Goal: Navigation & Orientation: Find specific page/section

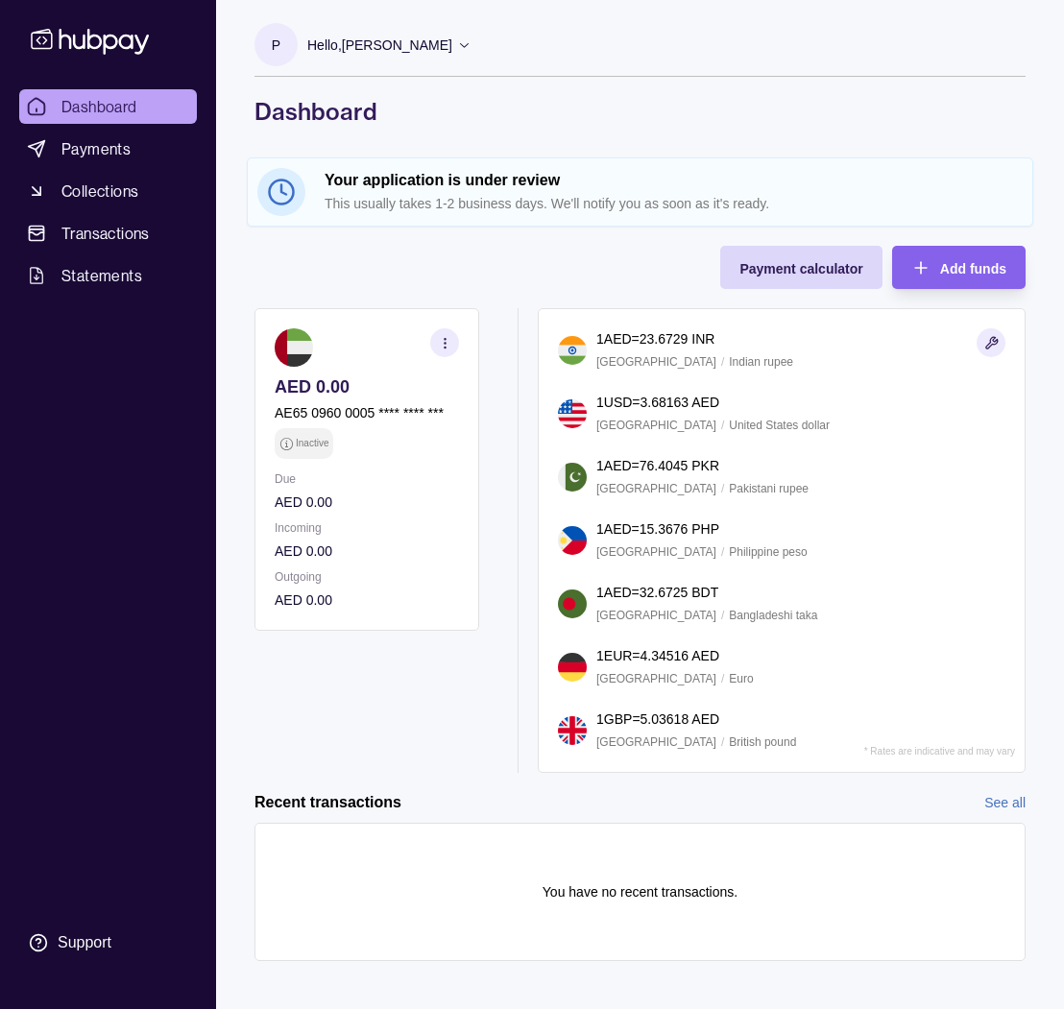
click at [704, 661] on p "1 EUR = 4.34516 AED" at bounding box center [657, 655] width 123 height 21
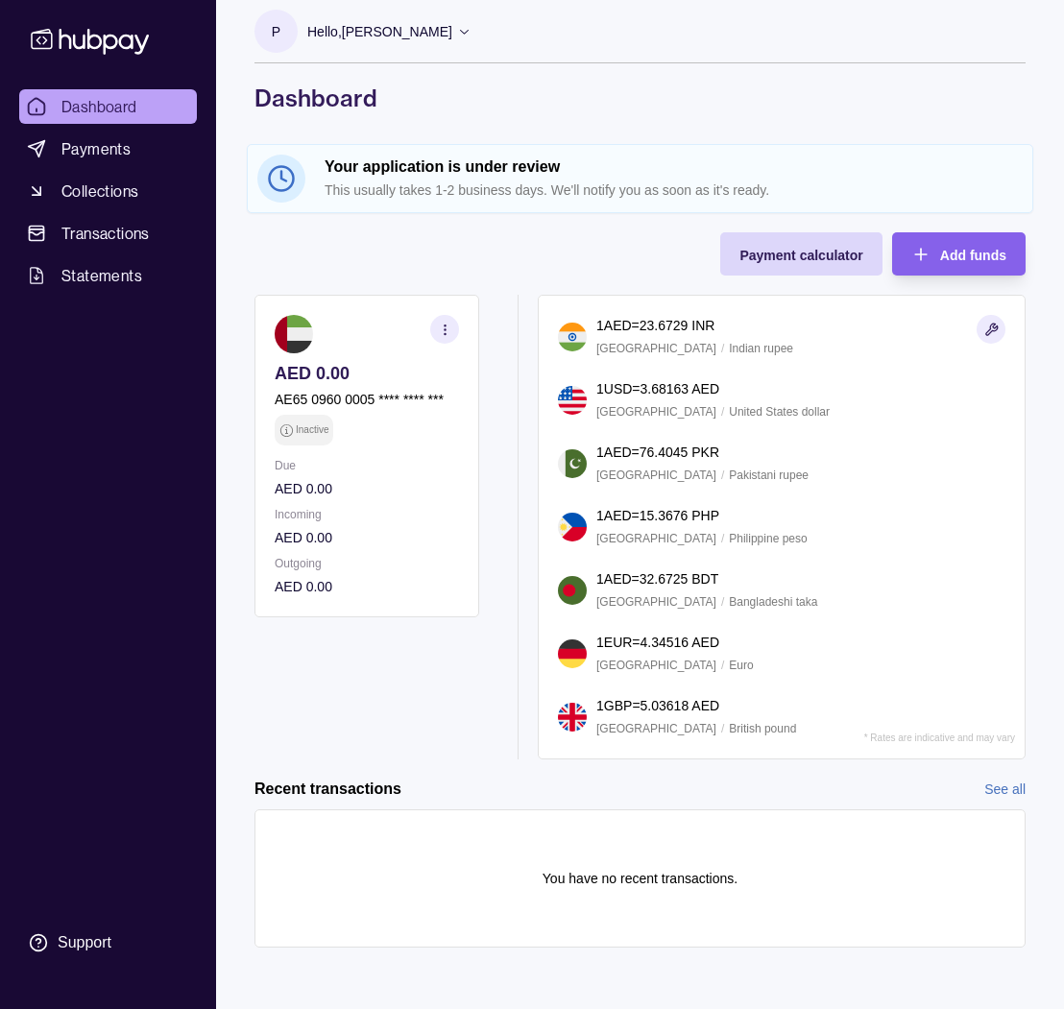
scroll to position [13, 0]
click at [812, 250] on span "Payment calculator" at bounding box center [800, 255] width 123 height 15
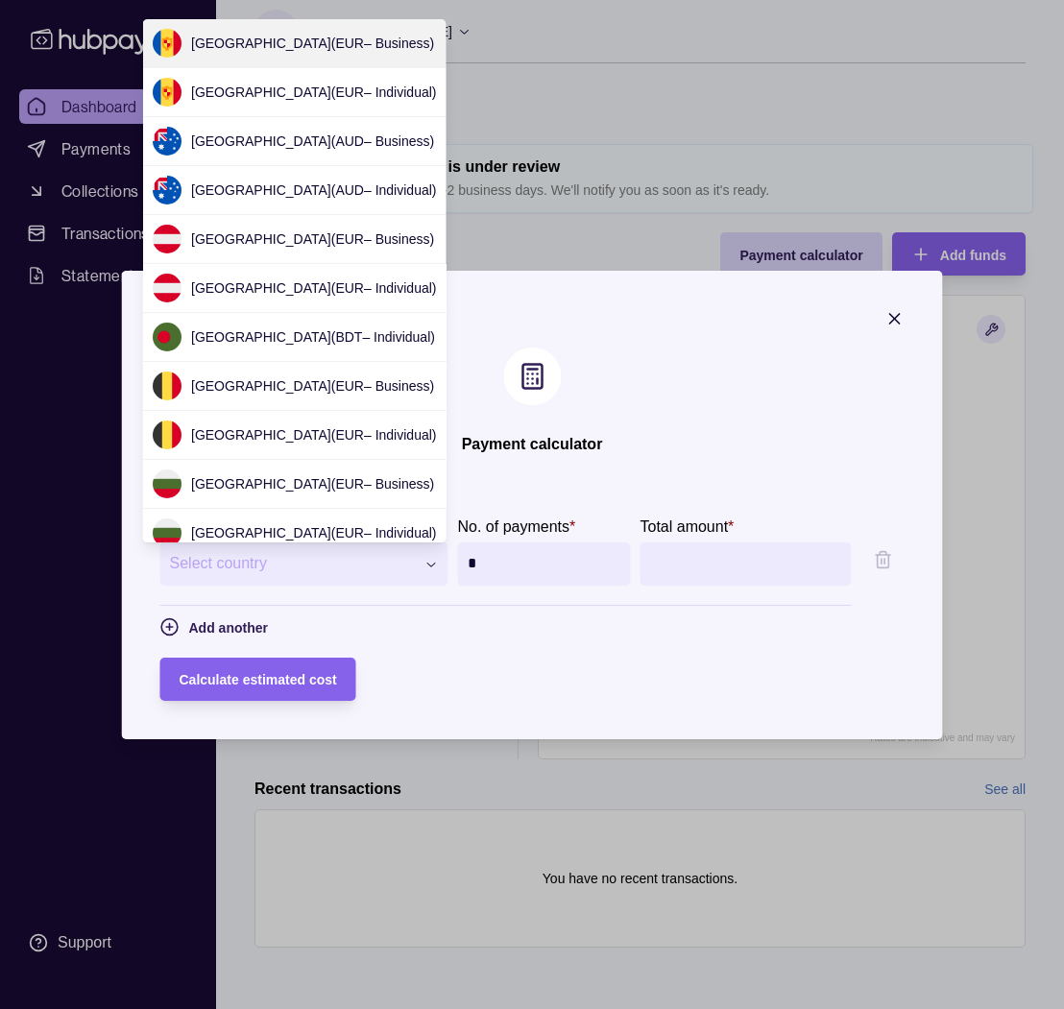
click at [388, 1008] on div "**********" at bounding box center [532, 1009] width 1064 height 0
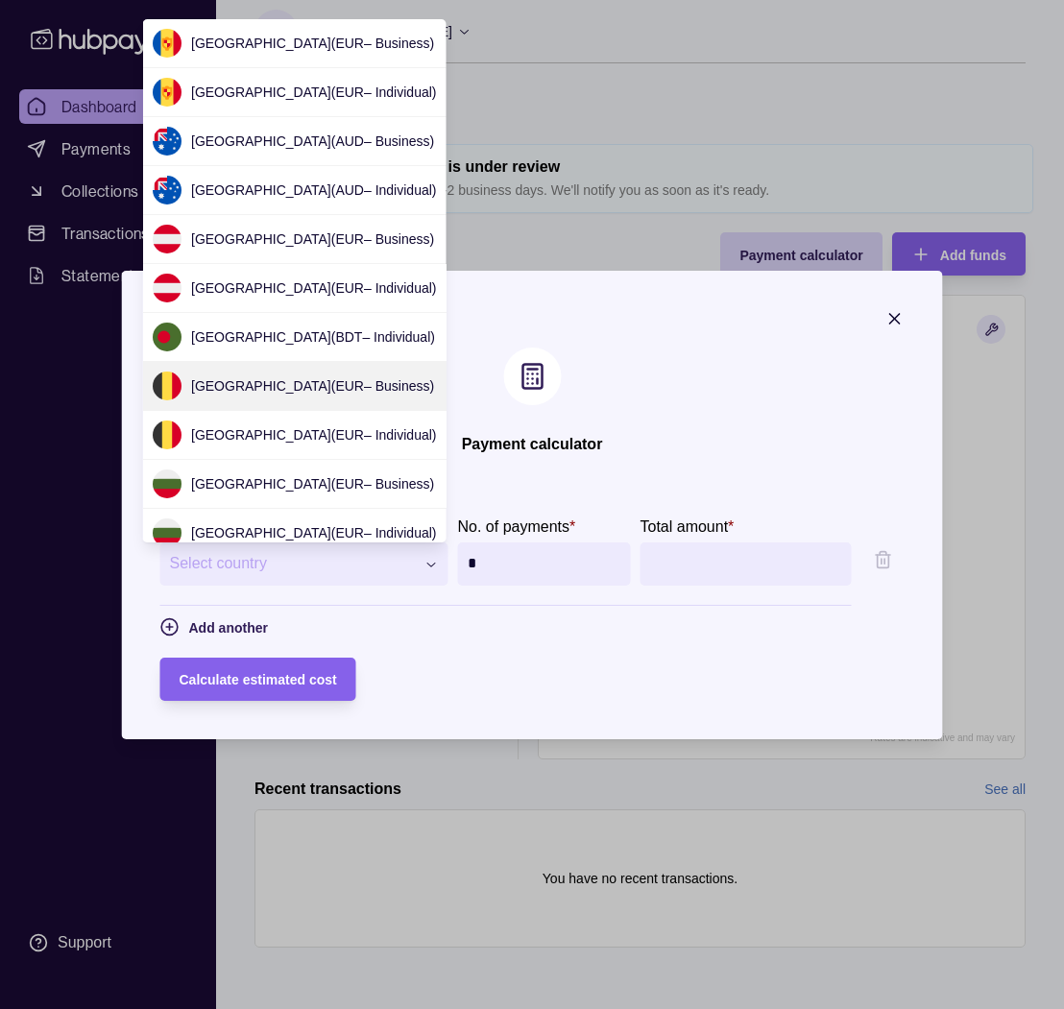
scroll to position [0, 0]
click at [476, 246] on div at bounding box center [532, 504] width 1064 height 1009
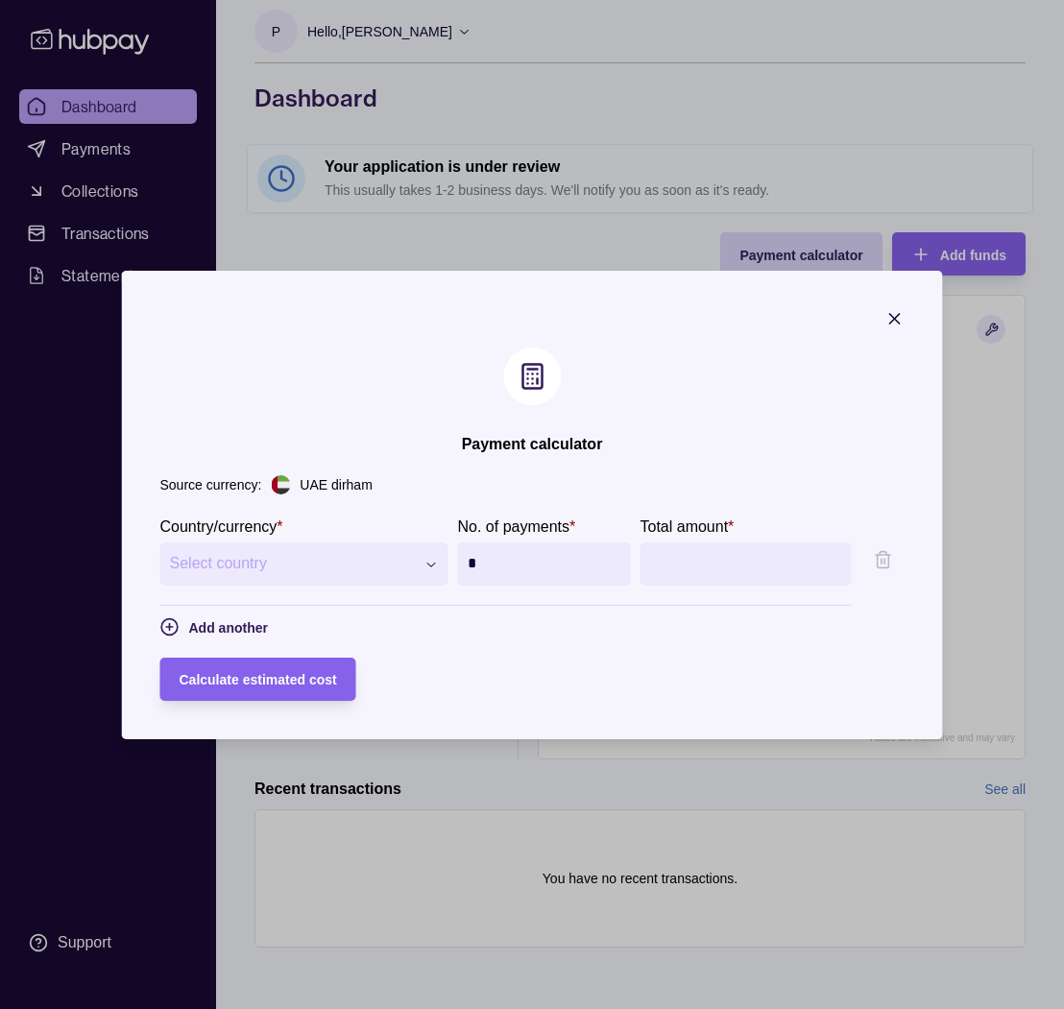
click at [301, 1008] on div "**********" at bounding box center [532, 1009] width 1064 height 0
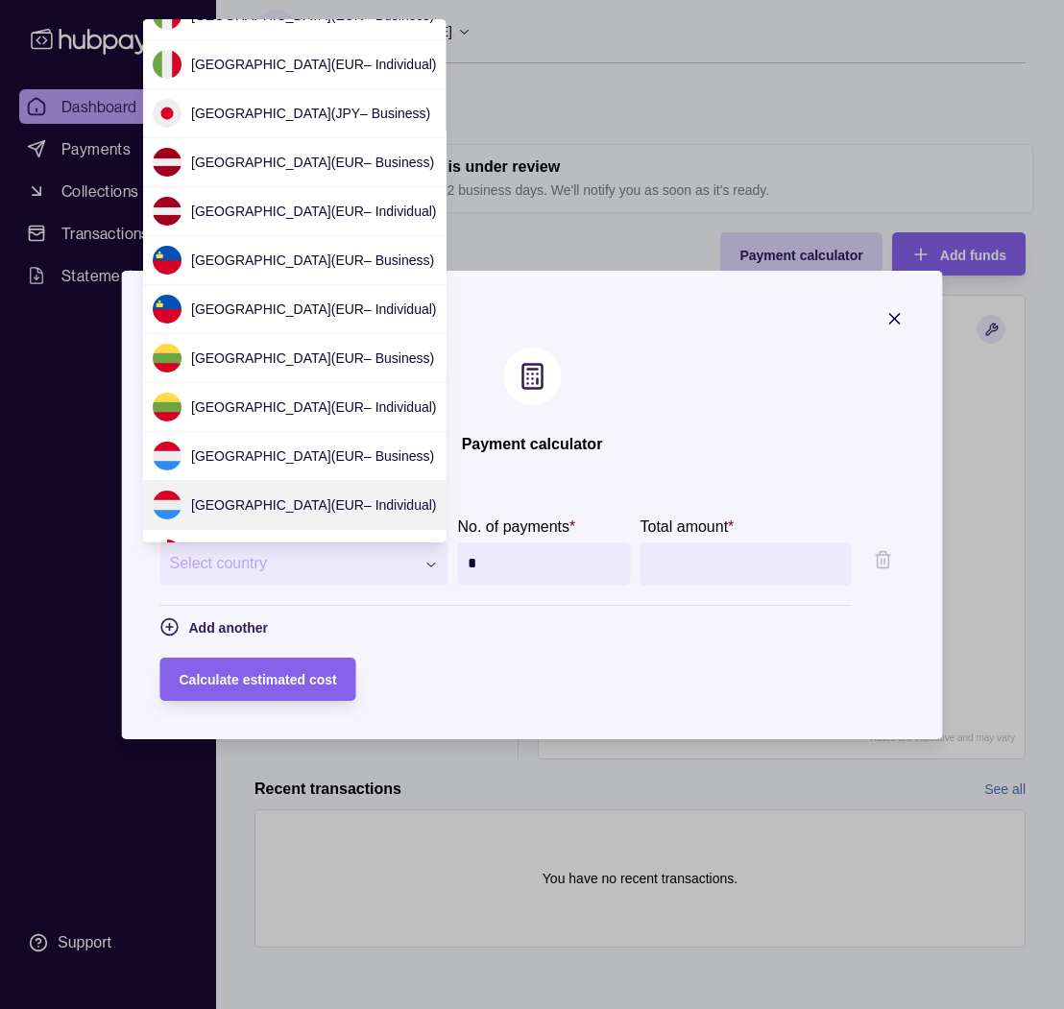
scroll to position [2086, 0]
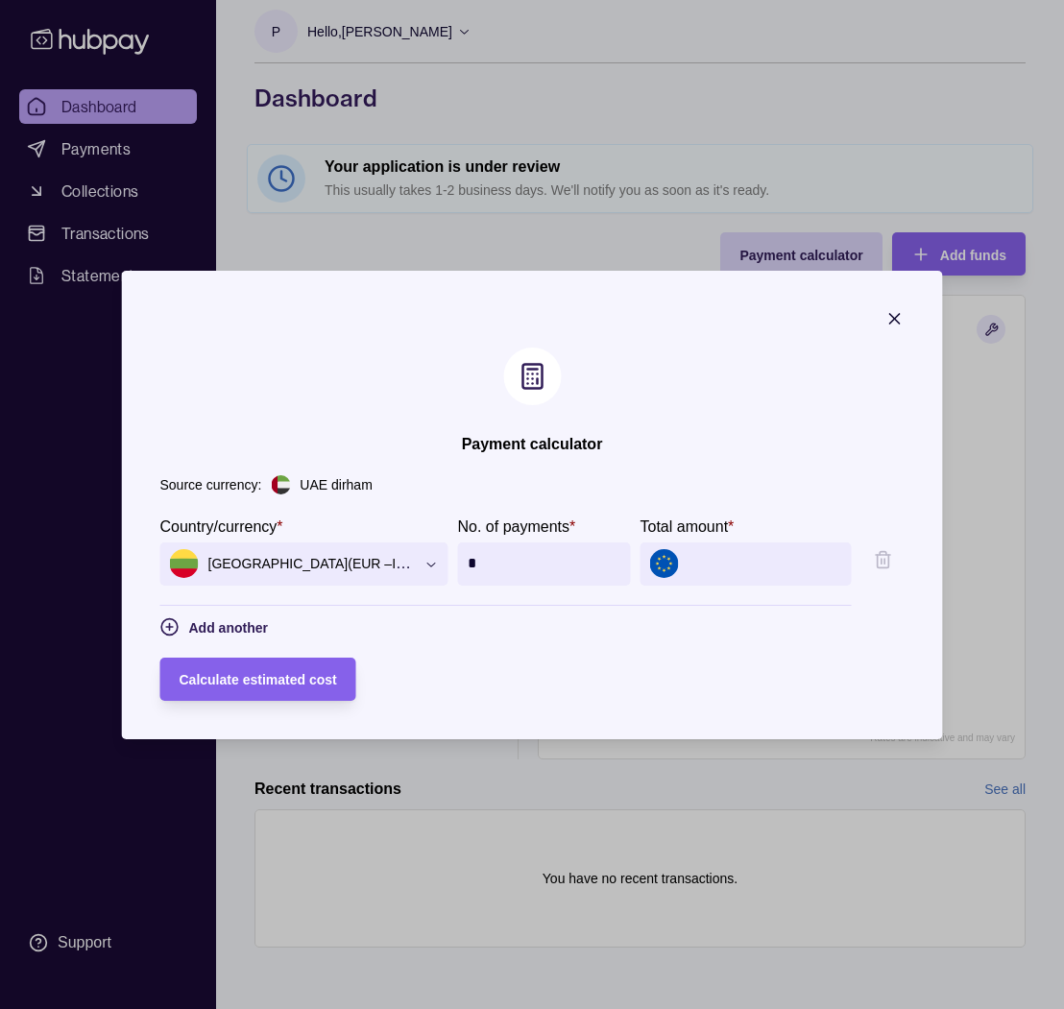
click at [713, 565] on input "Total amount *" at bounding box center [765, 563] width 154 height 43
type input "*****"
click at [709, 650] on form "**********" at bounding box center [532, 608] width 744 height 186
click at [308, 688] on div "Calculate estimated cost" at bounding box center [258, 678] width 157 height 23
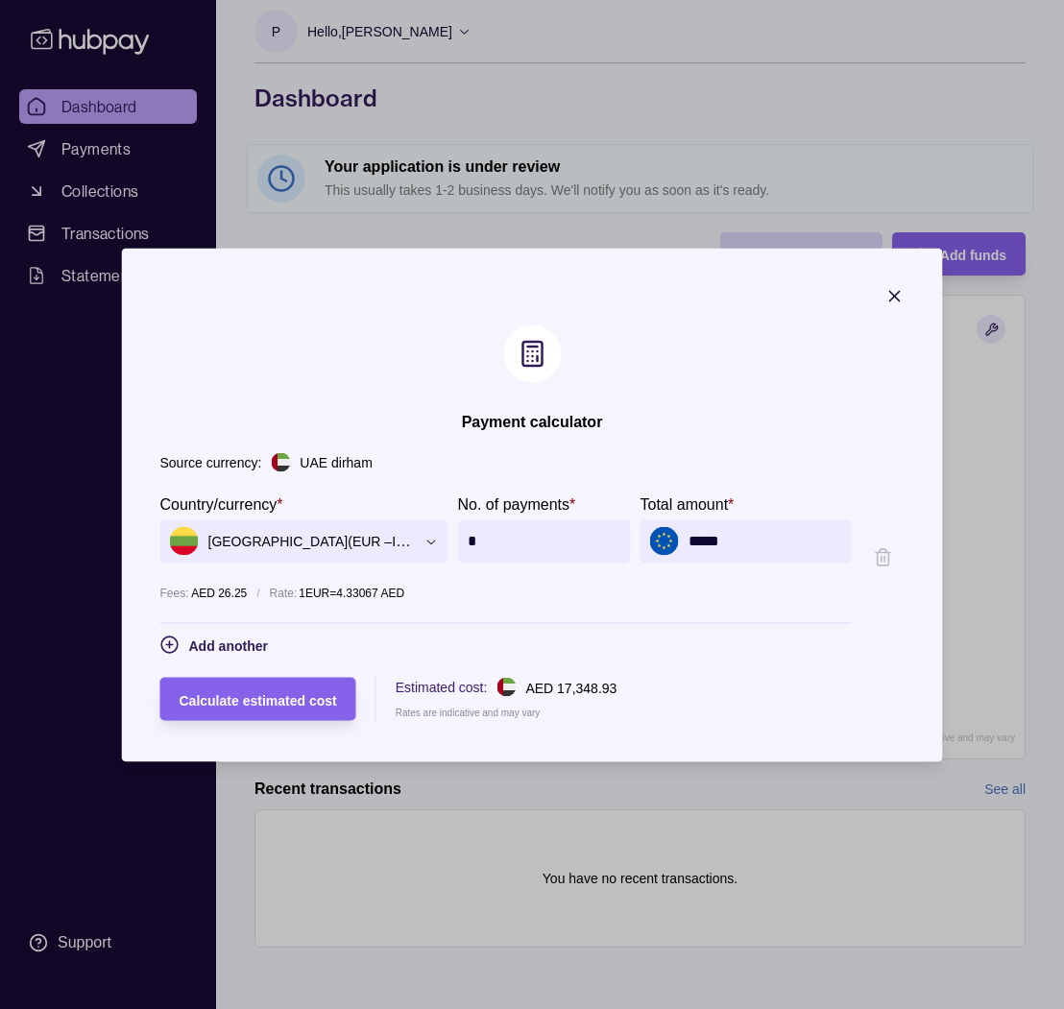
click at [900, 294] on icon "button" at bounding box center [895, 296] width 10 height 10
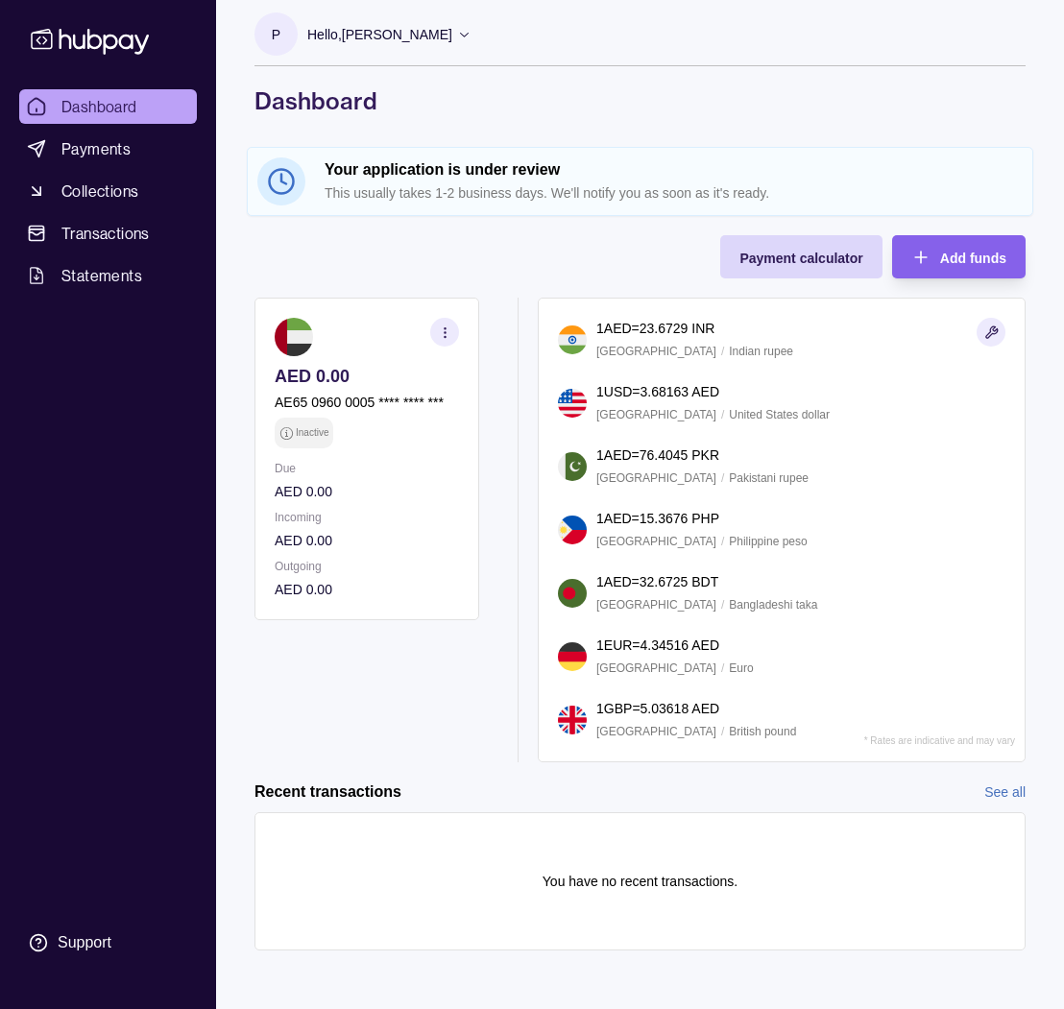
scroll to position [8, 1]
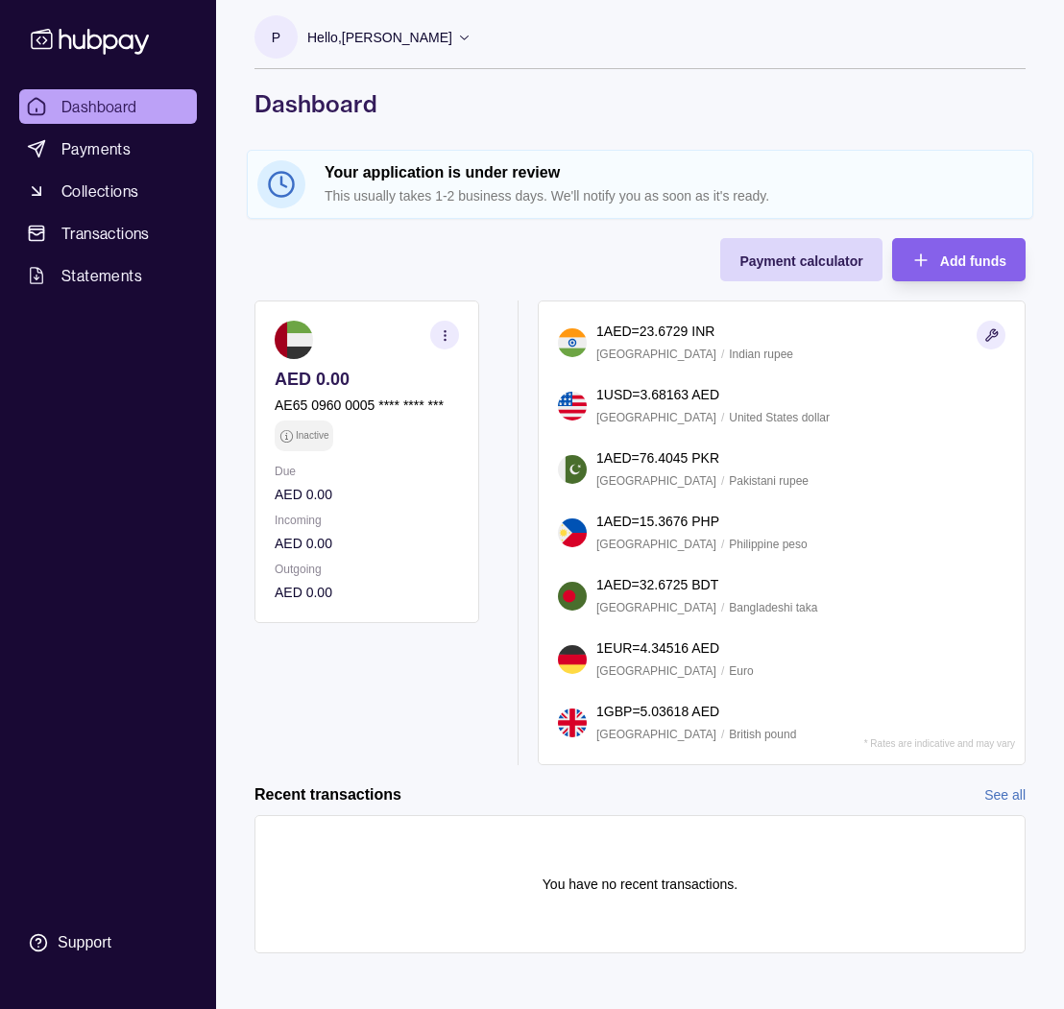
click at [985, 334] on icon "button" at bounding box center [991, 335] width 14 height 14
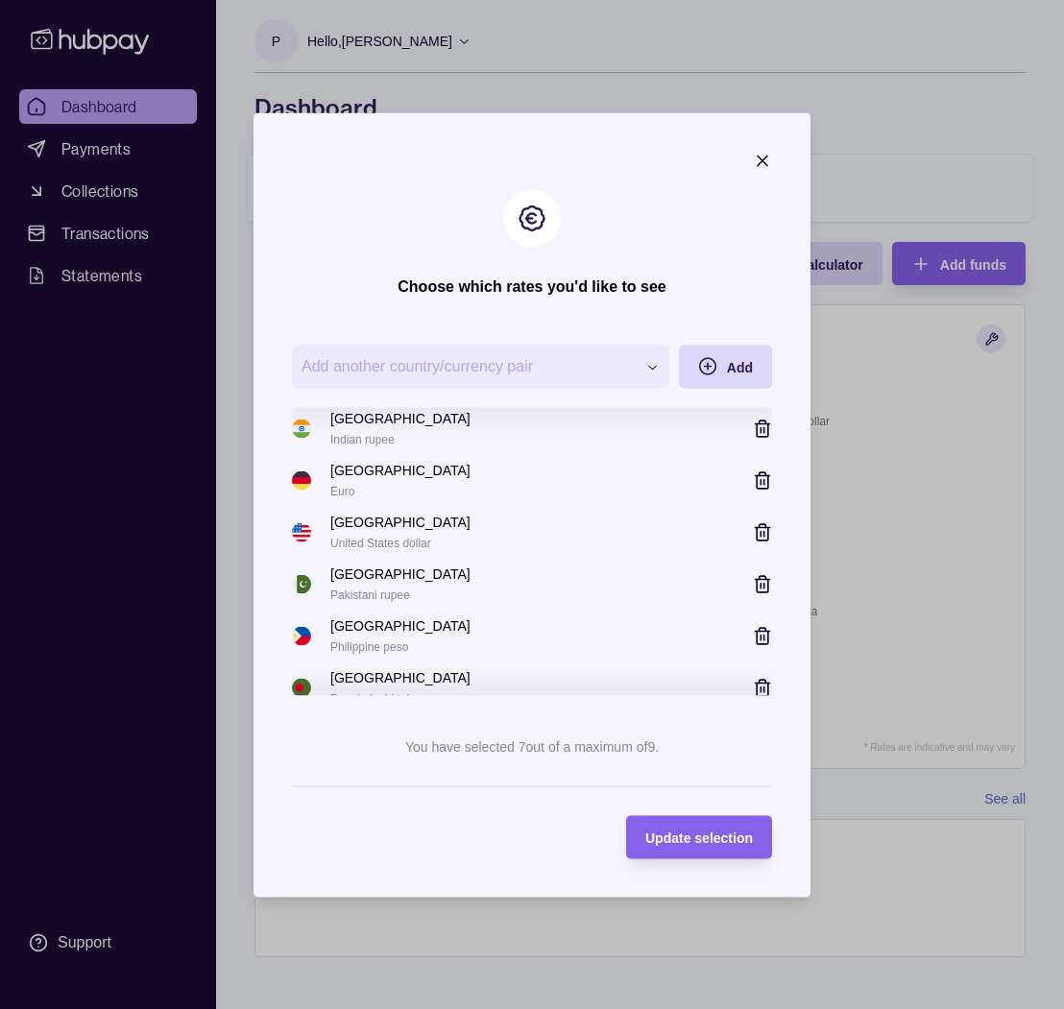
scroll to position [2, 0]
click at [725, 826] on div "Update selection" at bounding box center [699, 837] width 108 height 23
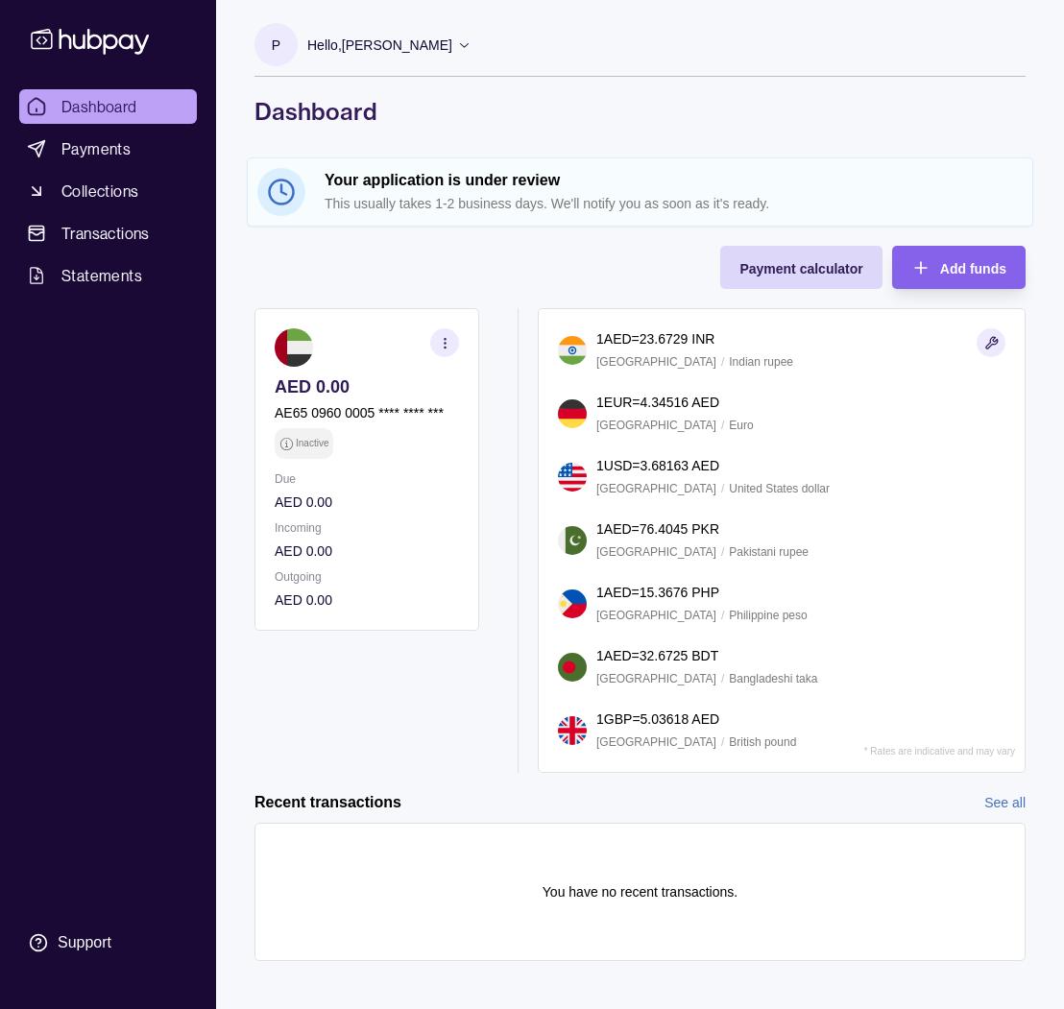
scroll to position [0, 0]
click at [460, 46] on icon at bounding box center [464, 45] width 9 height 5
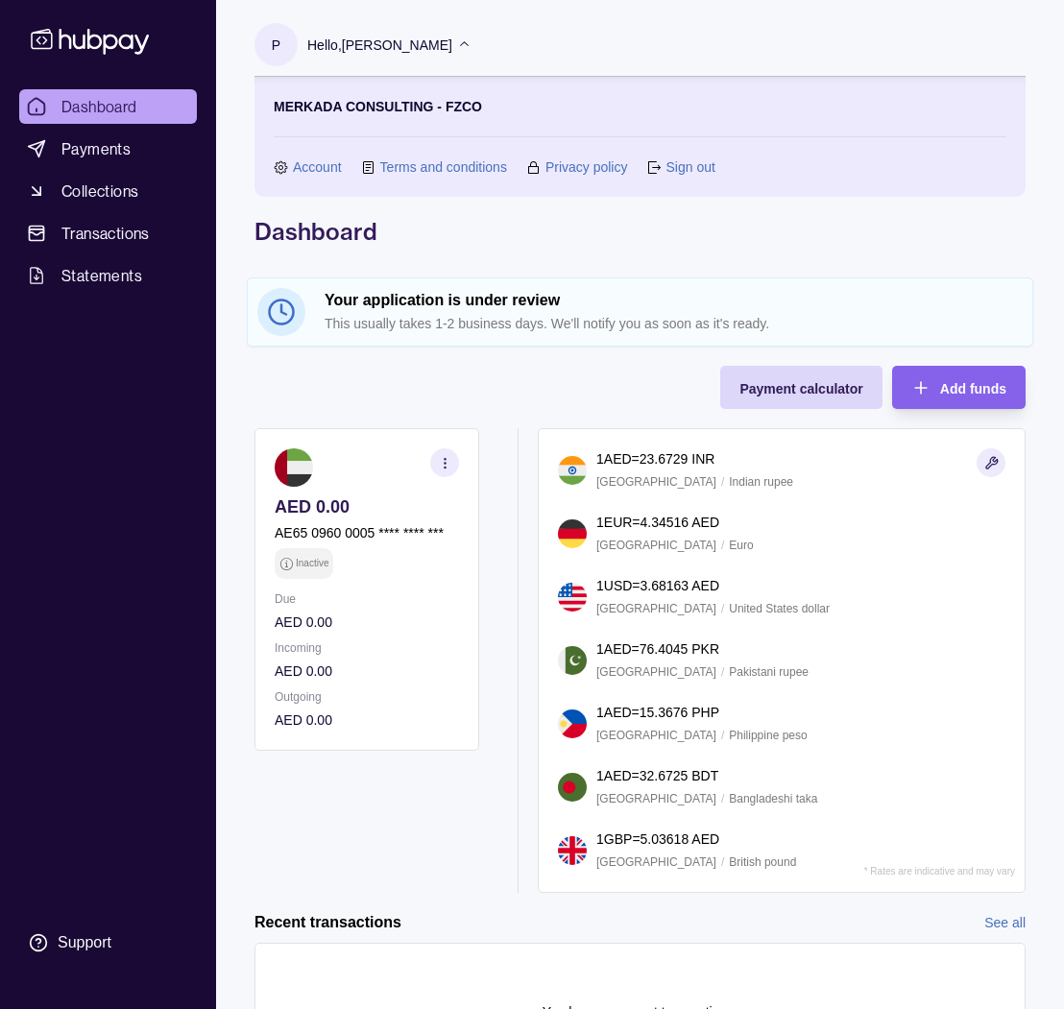
click at [322, 173] on link "Account" at bounding box center [317, 166] width 49 height 21
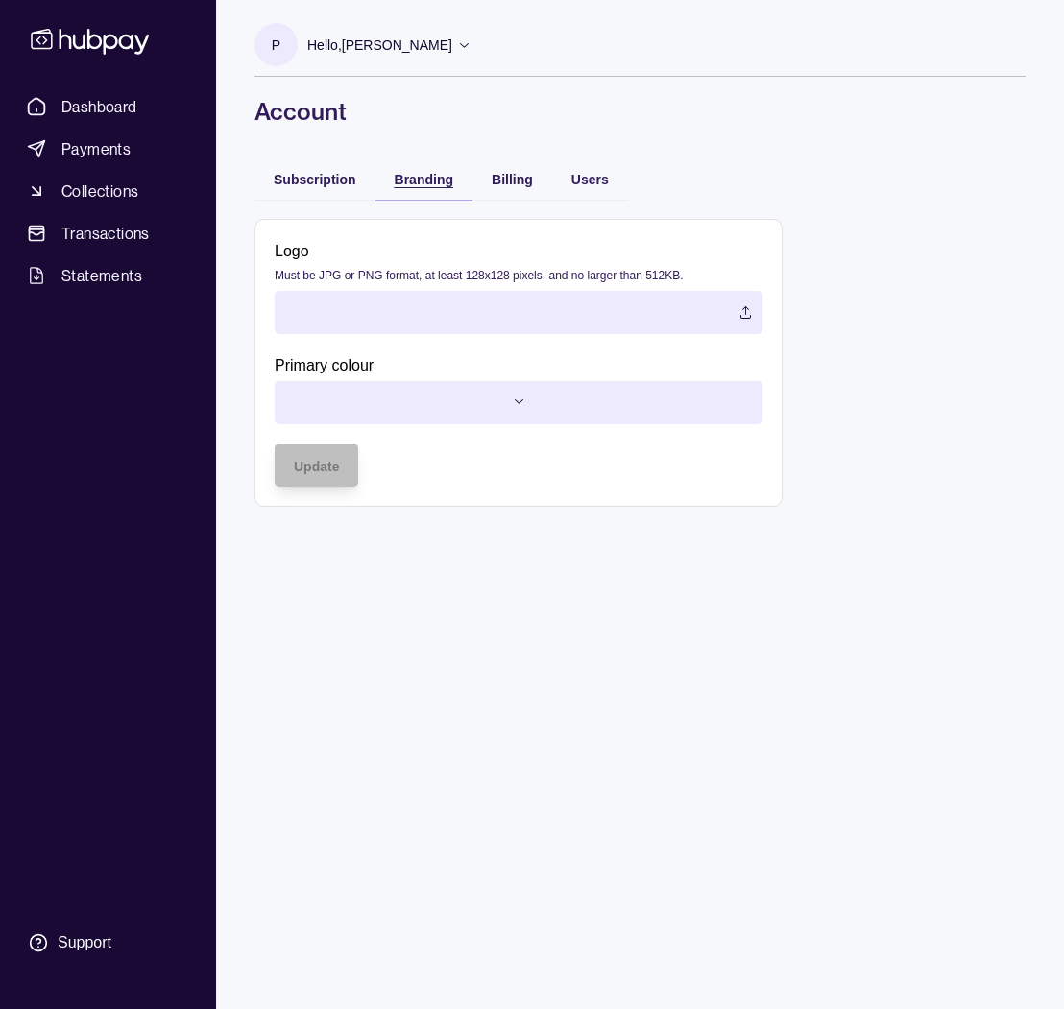
click at [407, 181] on span "Branding" at bounding box center [424, 179] width 59 height 15
click at [475, 312] on label at bounding box center [519, 312] width 488 height 43
click at [469, 406] on html "Dashboard Payments Collections Transactions Statements Support P Hello, [PERSON…" at bounding box center [532, 504] width 1064 height 1009
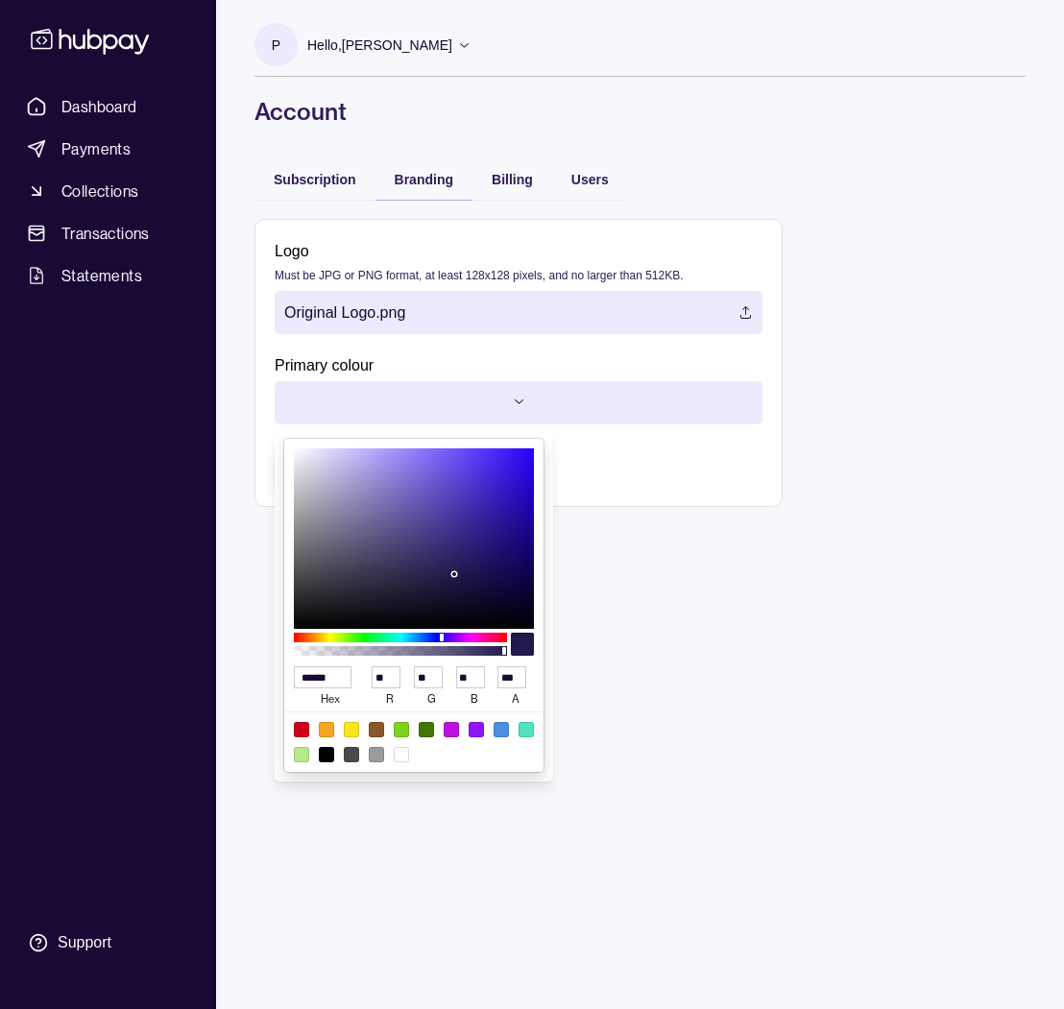
click at [608, 544] on html "Dashboard Payments Collections Transactions Statements Support P Hello, [PERSON…" at bounding box center [532, 504] width 1064 height 1009
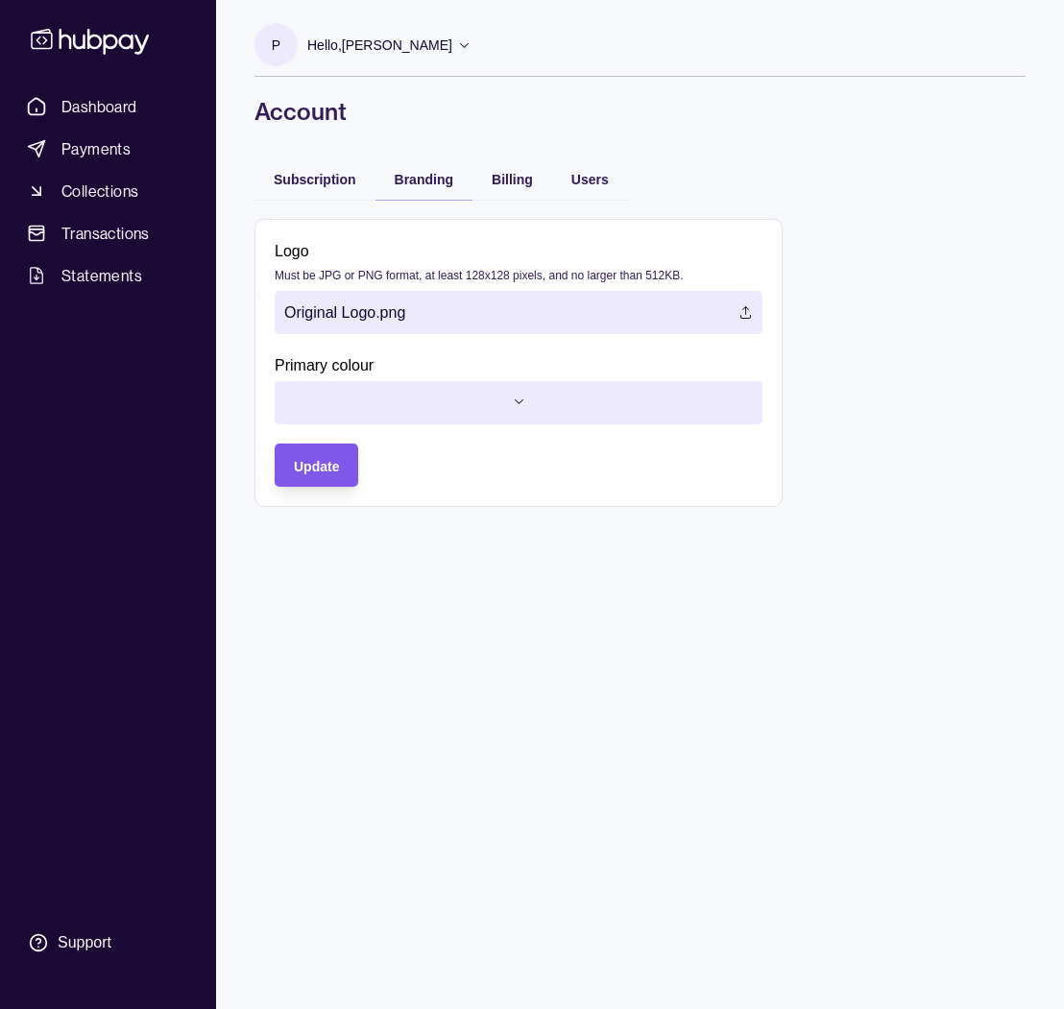
click at [338, 471] on span "Update" at bounding box center [316, 466] width 45 height 15
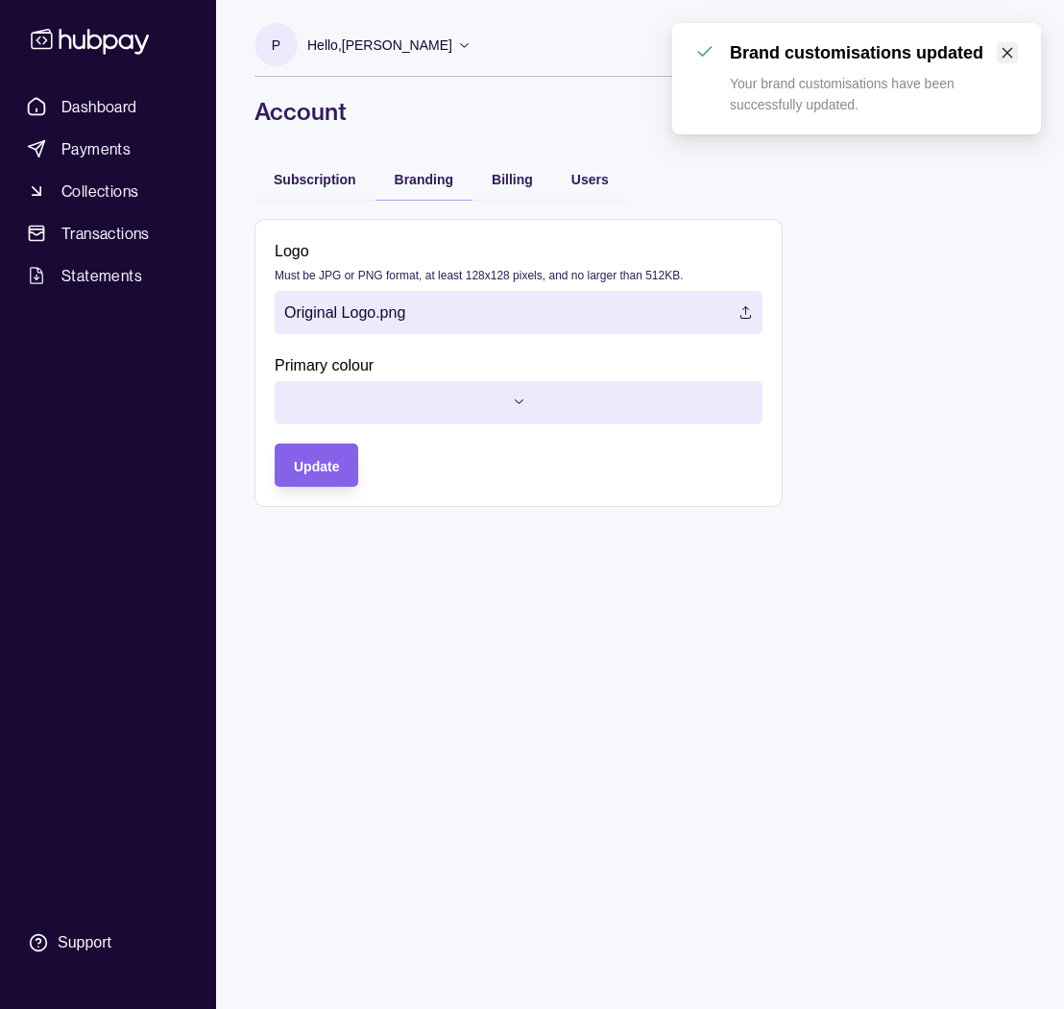
click at [1012, 48] on icon "close" at bounding box center [1006, 52] width 13 height 13
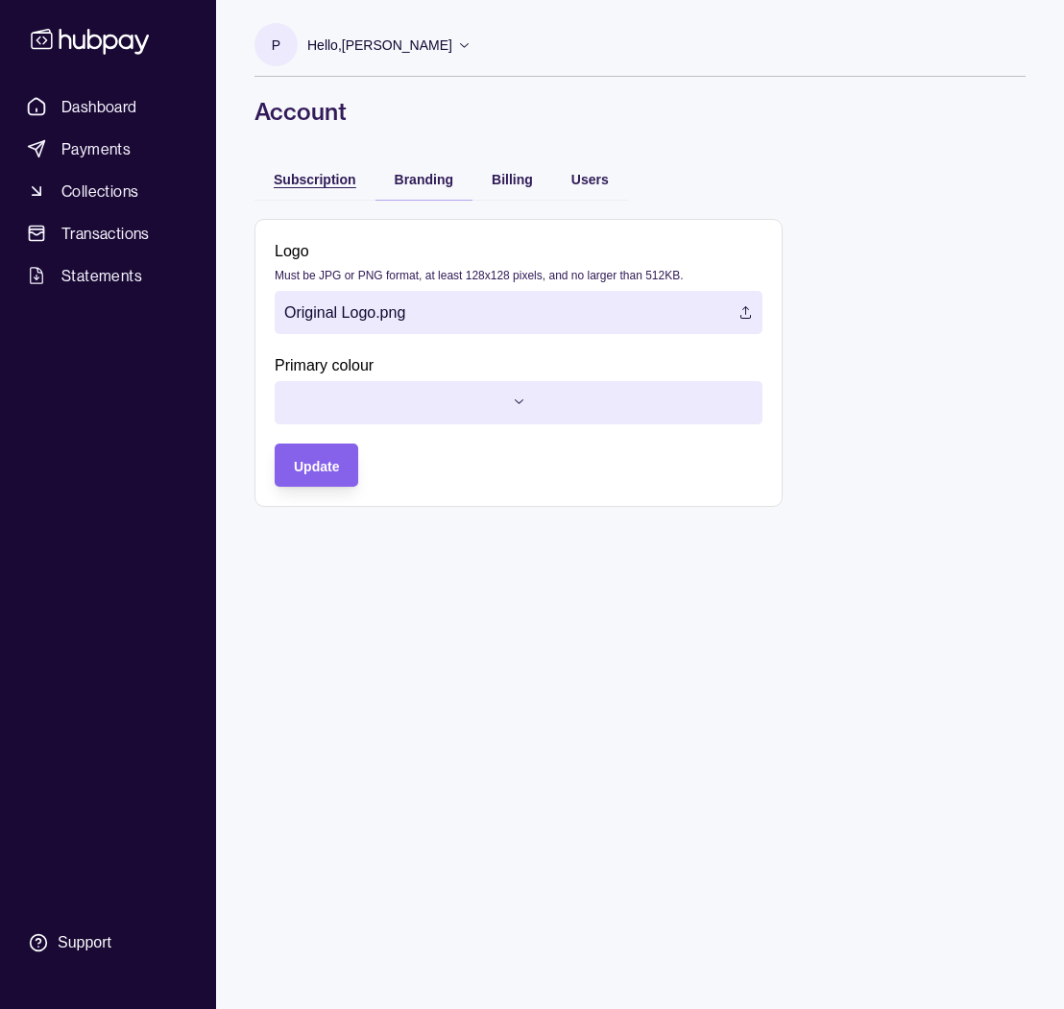
click at [315, 174] on span "Subscription" at bounding box center [315, 179] width 83 height 15
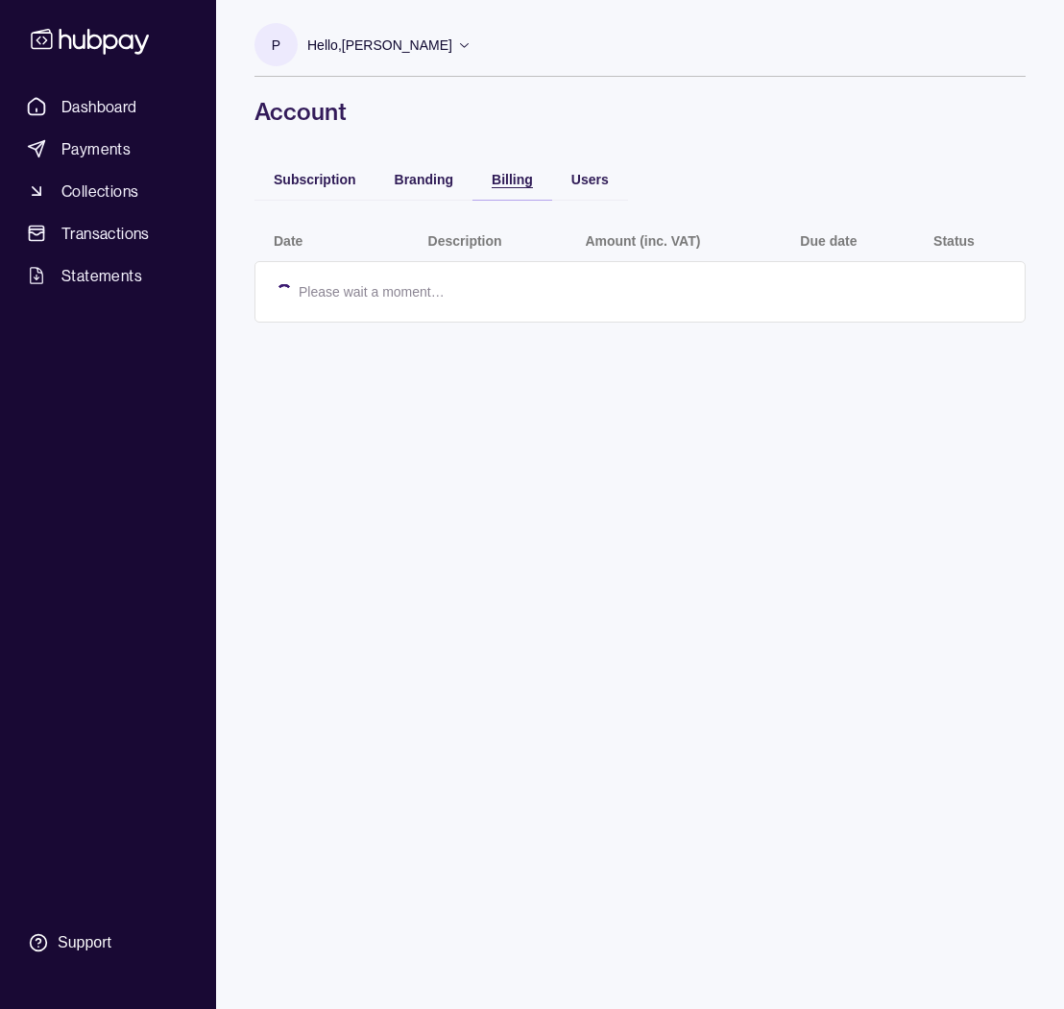
click at [508, 179] on span "Billing" at bounding box center [512, 179] width 41 height 15
click at [575, 179] on span "Users" at bounding box center [589, 179] width 37 height 15
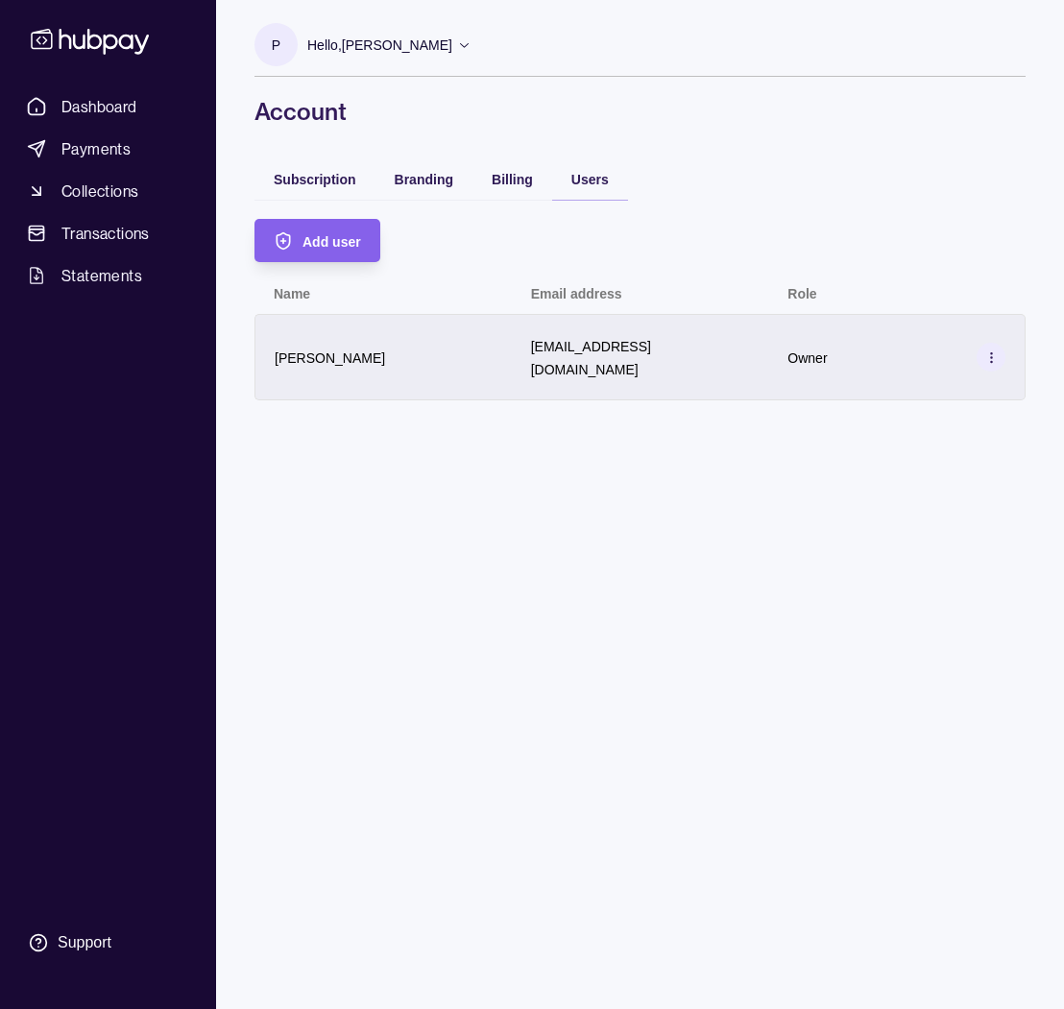
click at [999, 349] on section at bounding box center [990, 357] width 29 height 29
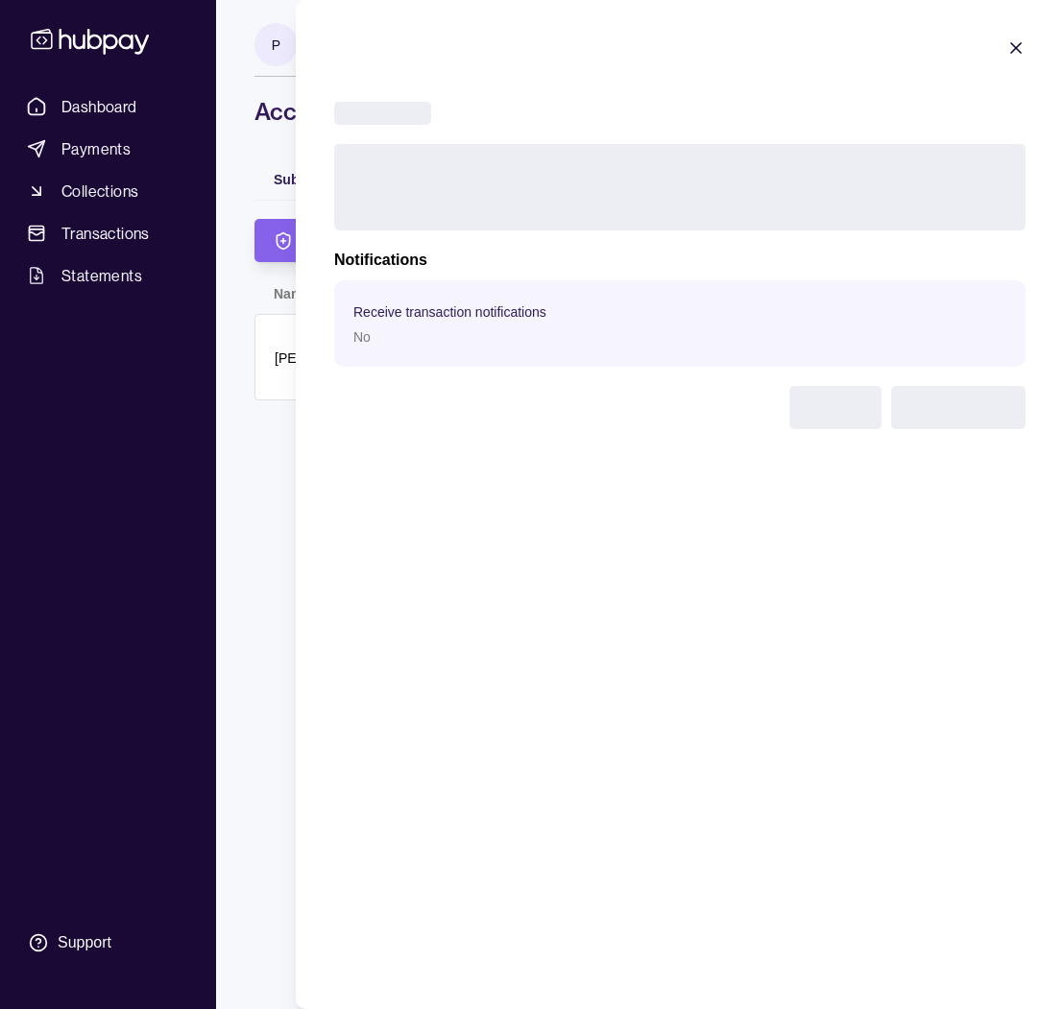
click at [1015, 47] on icon "button" at bounding box center [1016, 48] width 10 height 10
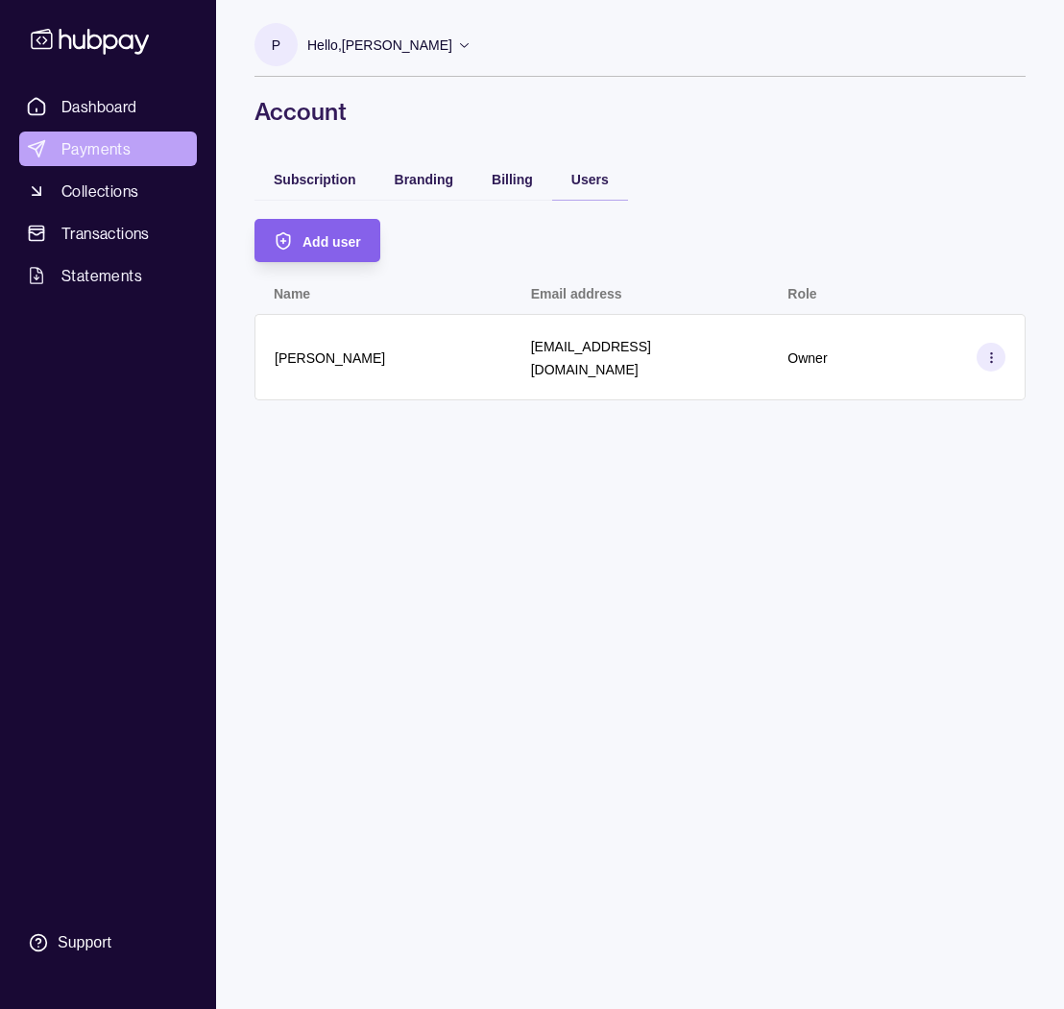
click at [107, 158] on span "Payments" at bounding box center [95, 148] width 69 height 23
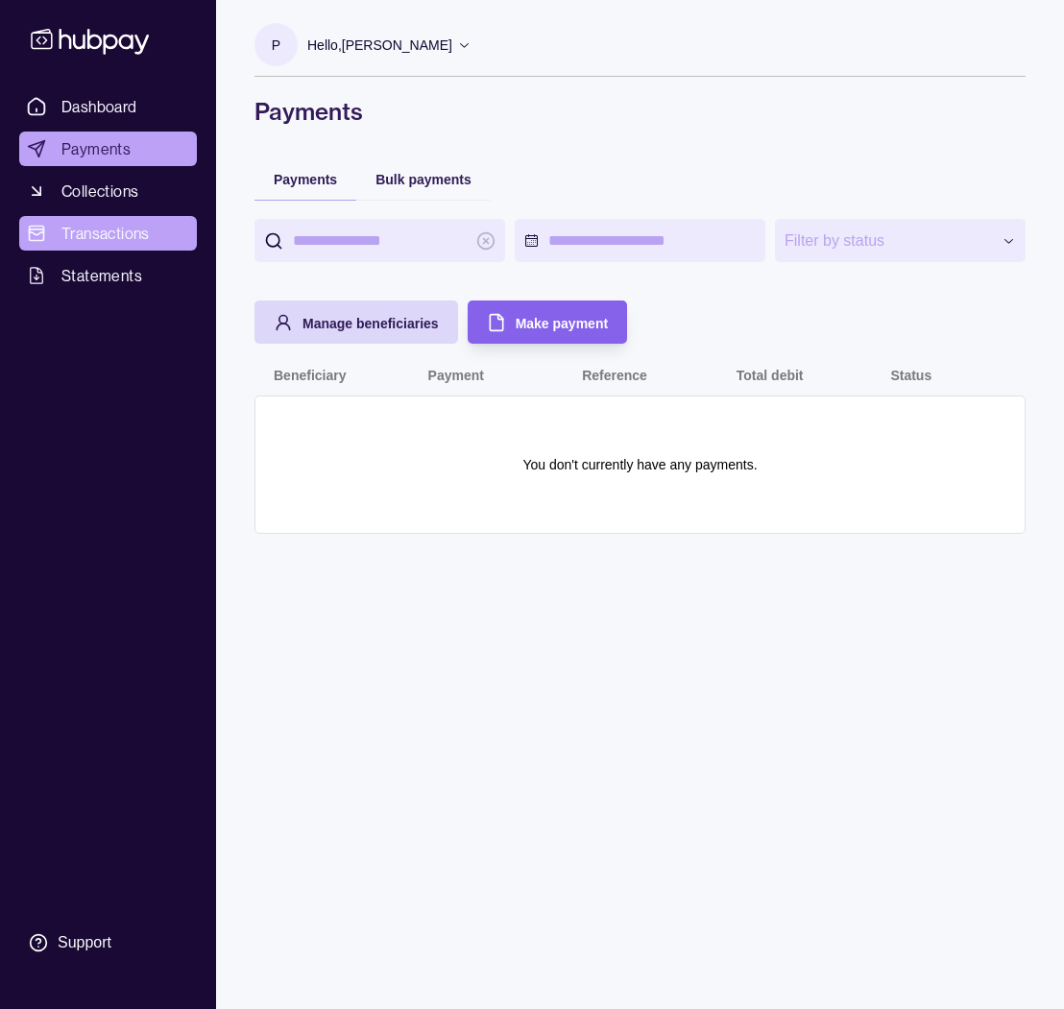
click at [89, 244] on span "Transactions" at bounding box center [105, 233] width 88 height 23
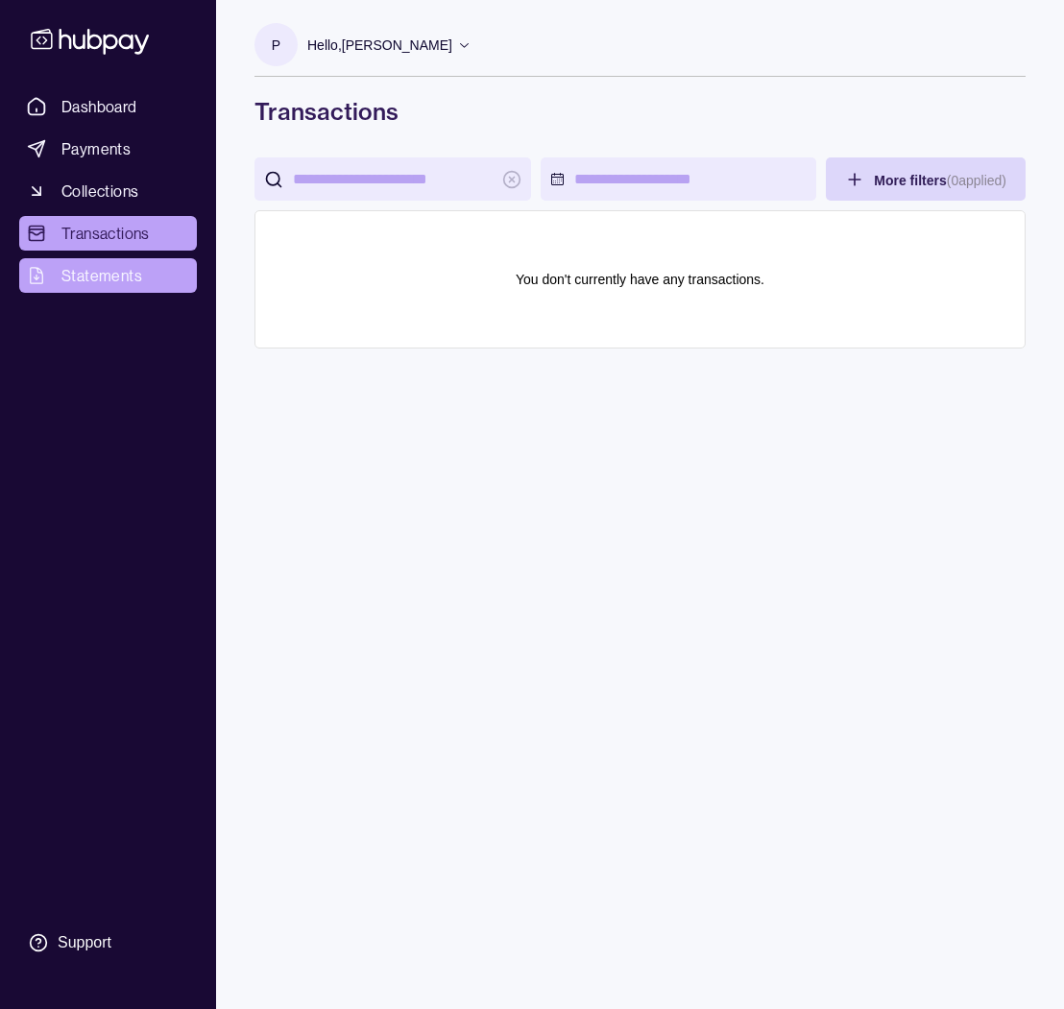
click at [101, 284] on span "Statements" at bounding box center [101, 275] width 81 height 23
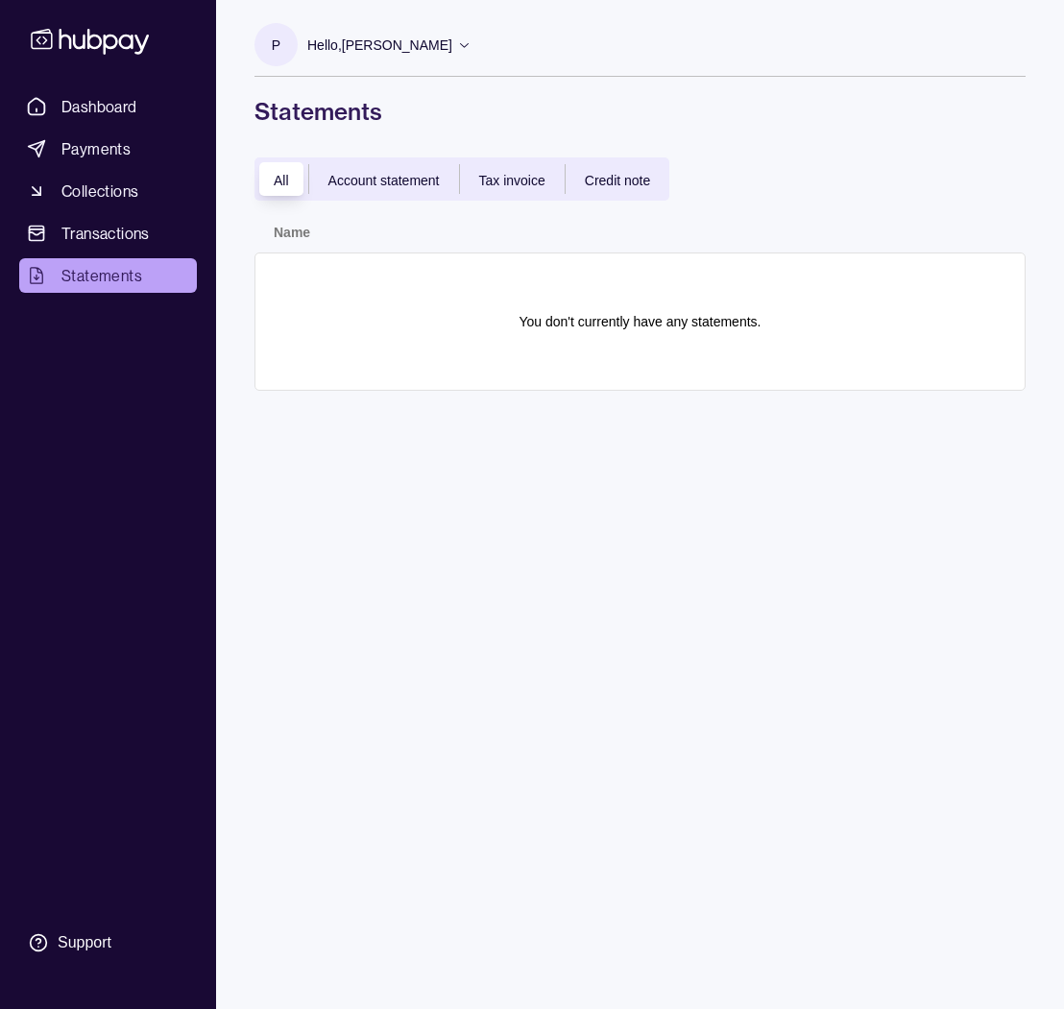
click at [407, 186] on span "Account statement" at bounding box center [383, 180] width 111 height 15
click at [501, 185] on span "Tax invoice" at bounding box center [512, 180] width 66 height 15
click at [107, 108] on span "Dashboard" at bounding box center [99, 106] width 76 height 23
